Goal: Find specific page/section: Locate a particular part of the current website

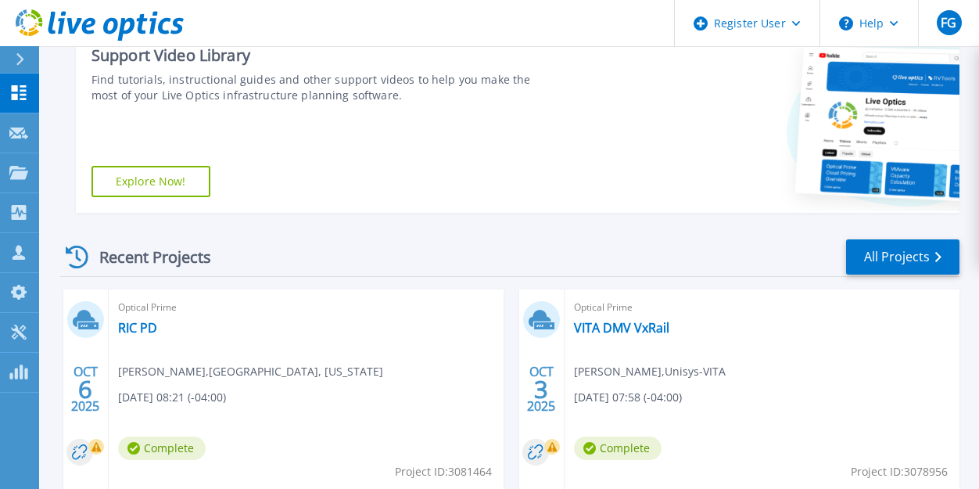
scroll to position [330, 0]
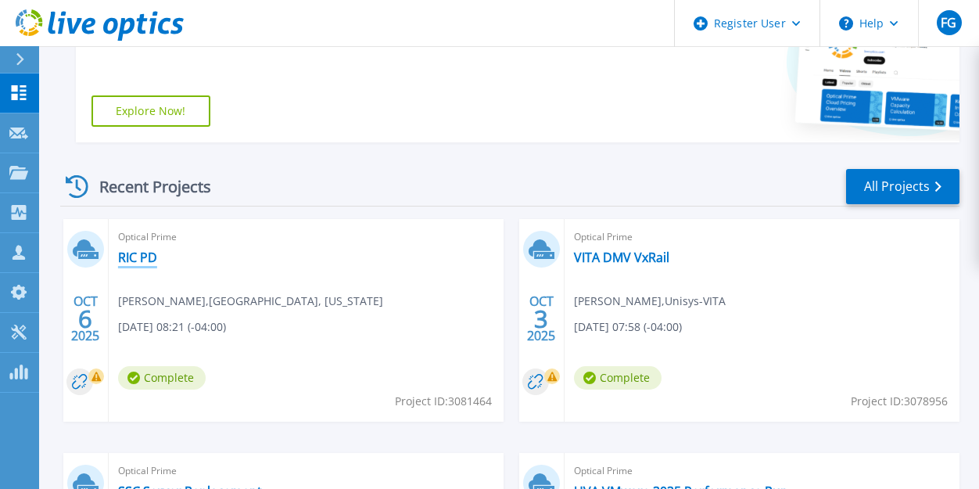
click at [148, 251] on link "RIC PD" at bounding box center [137, 257] width 39 height 16
